Goal: Task Accomplishment & Management: Manage account settings

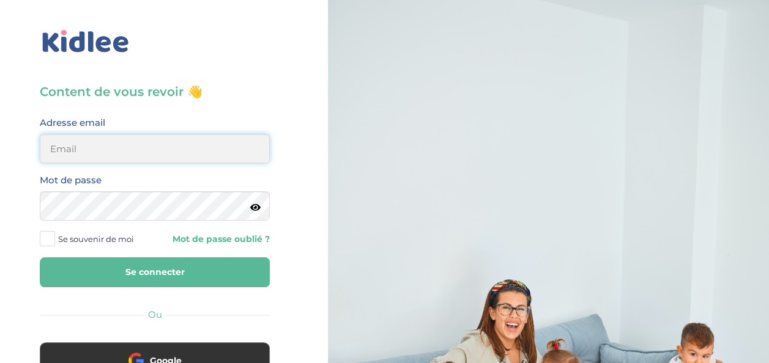
type input "debardesther@yahoo.fr"
click at [76, 157] on input "debardesther@yahoo.fr" at bounding box center [155, 148] width 230 height 29
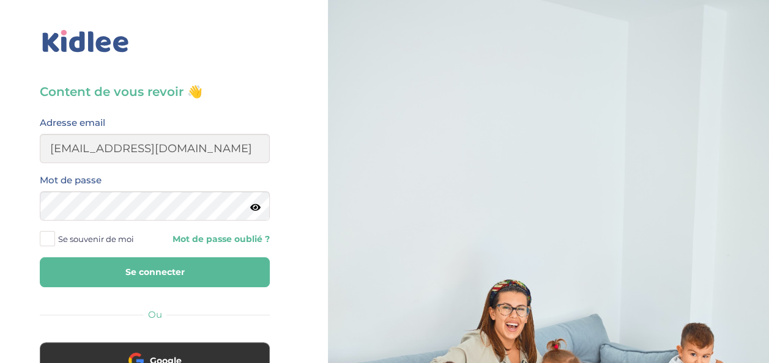
click at [12, 261] on div "Content de vous revoir 👋 Avant de poursuivre veuillez vérifier que tous les cha…" at bounding box center [155, 292] width 328 height 585
click at [50, 240] on span at bounding box center [47, 238] width 15 height 15
click at [0, 0] on input "Se souvenir de moi" at bounding box center [0, 0] width 0 height 0
click at [125, 272] on button "Se connecter" at bounding box center [155, 273] width 230 height 30
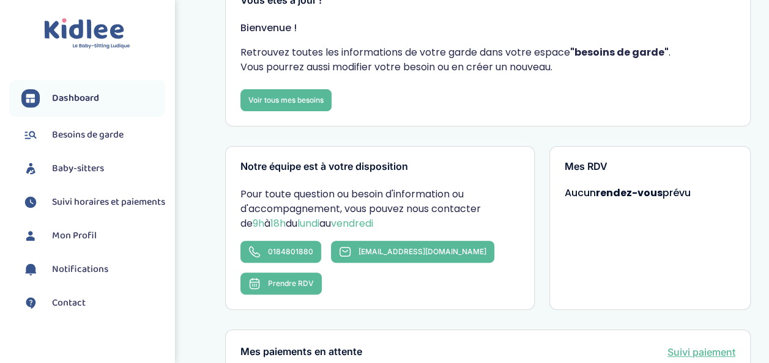
scroll to position [91, 0]
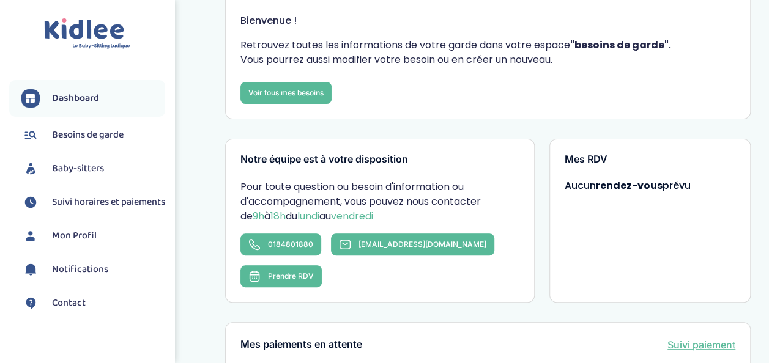
click at [81, 166] on span "Baby-sitters" at bounding box center [78, 169] width 52 height 15
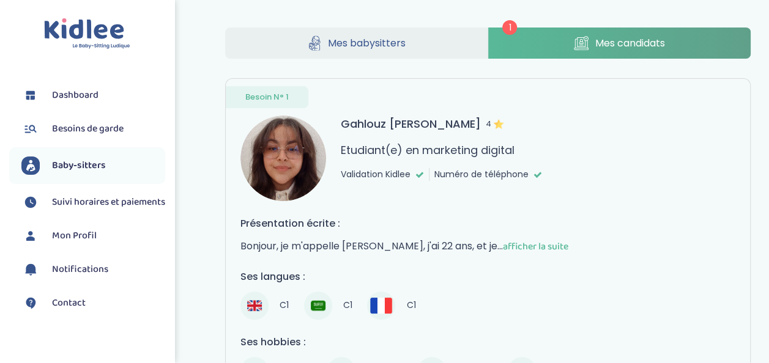
click at [374, 40] on span "Mes babysitters" at bounding box center [367, 42] width 78 height 15
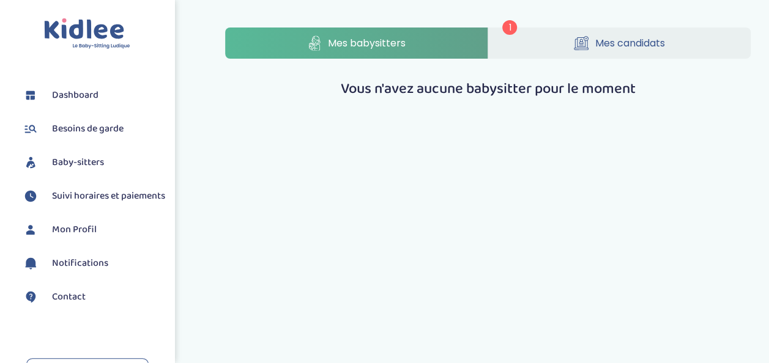
click at [603, 43] on span "Mes candidats" at bounding box center [630, 42] width 70 height 15
